Goal: Check status

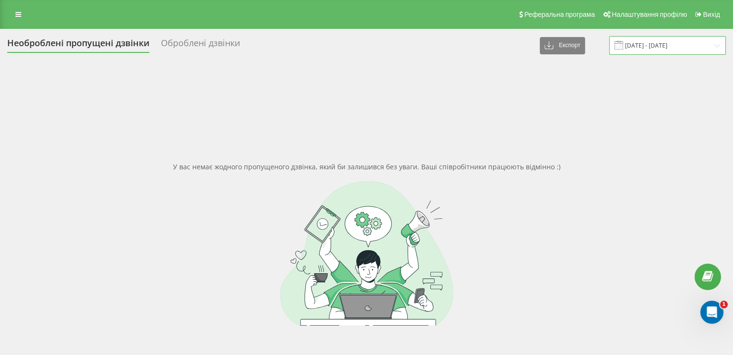
click at [644, 48] on input "15.07.2025 - 15.08.2025" at bounding box center [667, 45] width 117 height 19
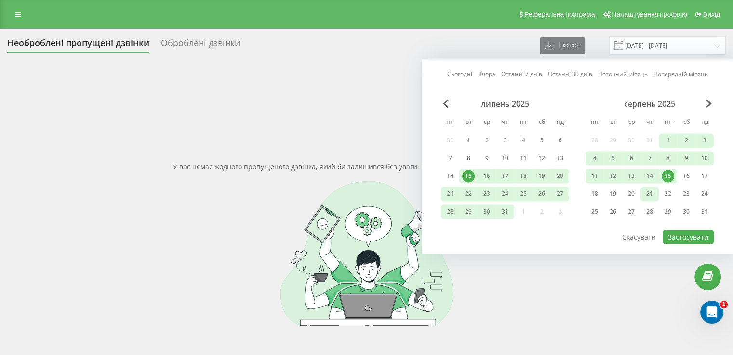
click at [651, 193] on div "21" at bounding box center [649, 194] width 13 height 13
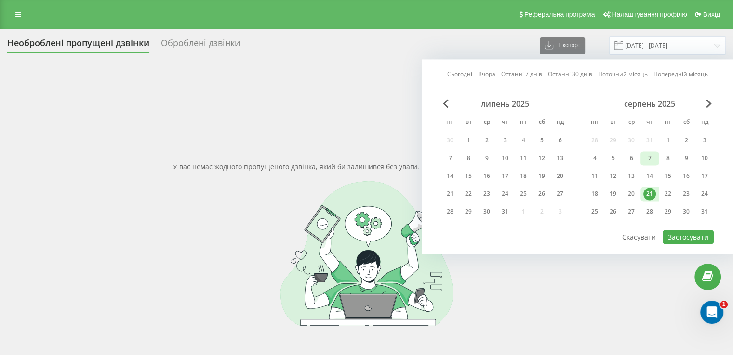
click at [652, 161] on div "7" at bounding box center [649, 158] width 13 height 13
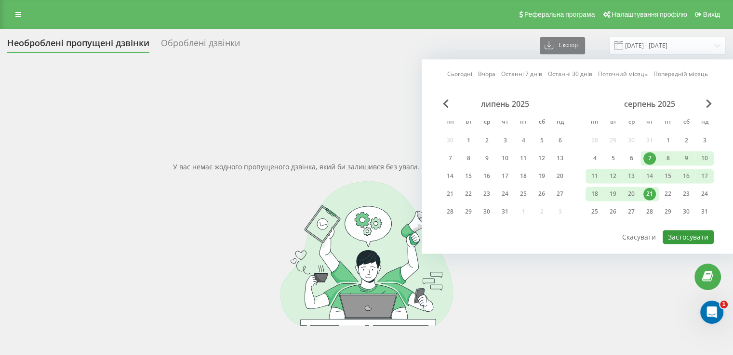
click at [671, 231] on button "Застосувати" at bounding box center [687, 237] width 51 height 14
type input "07.08.2025 - 21.08.2025"
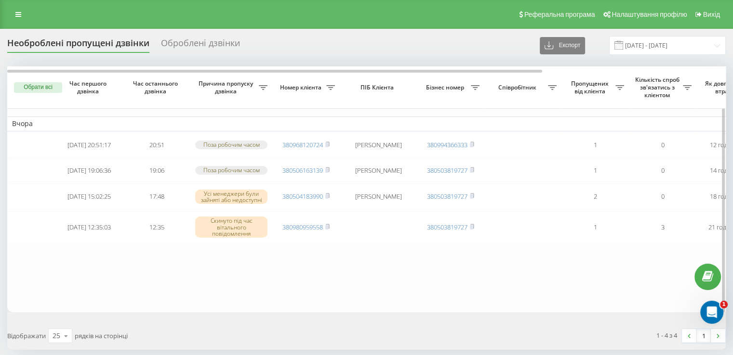
click at [40, 91] on button "Обрати всі" at bounding box center [38, 87] width 48 height 11
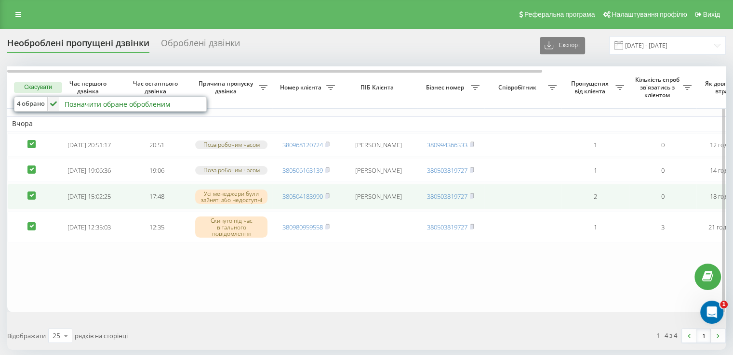
click at [31, 192] on label at bounding box center [31, 192] width 8 height 0
checkbox input "false"
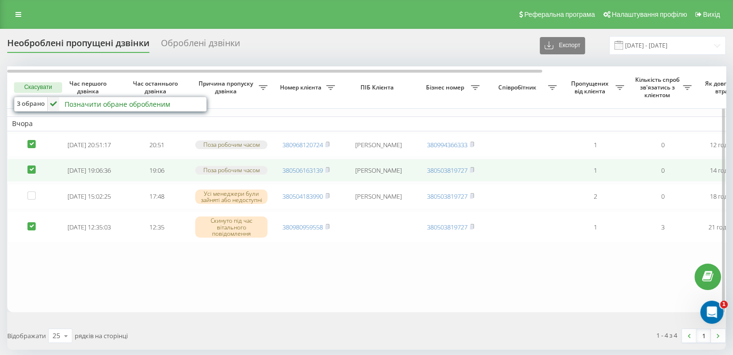
click at [31, 166] on label at bounding box center [31, 166] width 8 height 0
checkbox input "false"
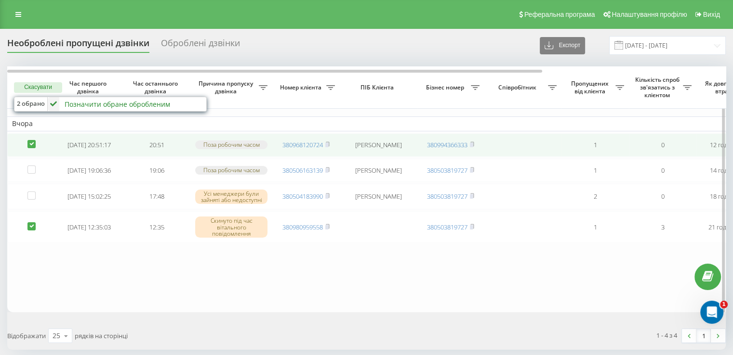
click at [28, 140] on label at bounding box center [31, 140] width 8 height 0
checkbox input "false"
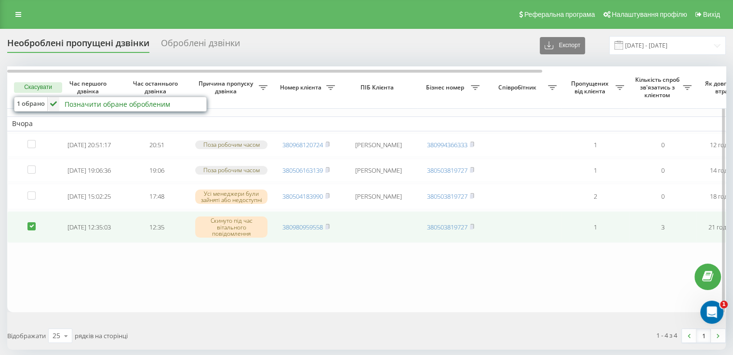
click at [331, 232] on td "380980959558" at bounding box center [305, 227] width 67 height 32
click at [329, 230] on icon at bounding box center [327, 227] width 4 height 6
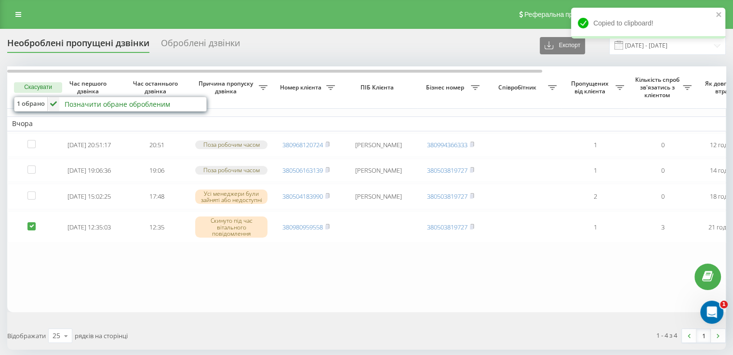
click at [152, 106] on div "Позначити обране обробленим" at bounding box center [117, 104] width 105 height 9
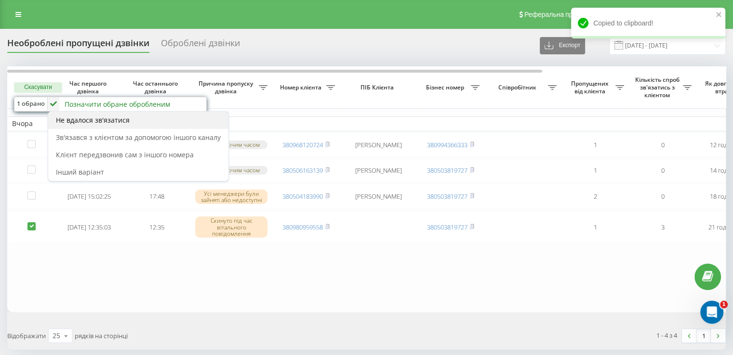
click at [105, 126] on div "Не вдалося зв'язатися" at bounding box center [138, 120] width 180 height 17
